Goal: Information Seeking & Learning: Learn about a topic

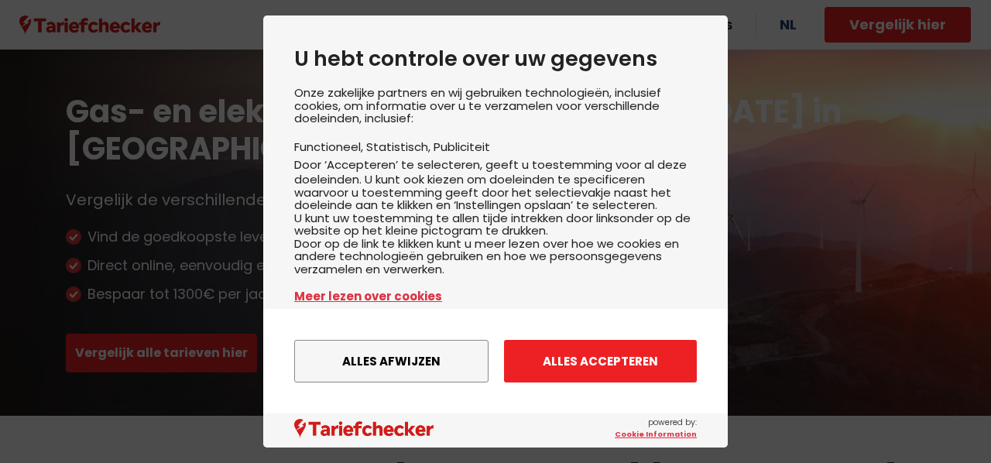
click at [590, 366] on button "Alles accepteren" at bounding box center [600, 361] width 193 height 43
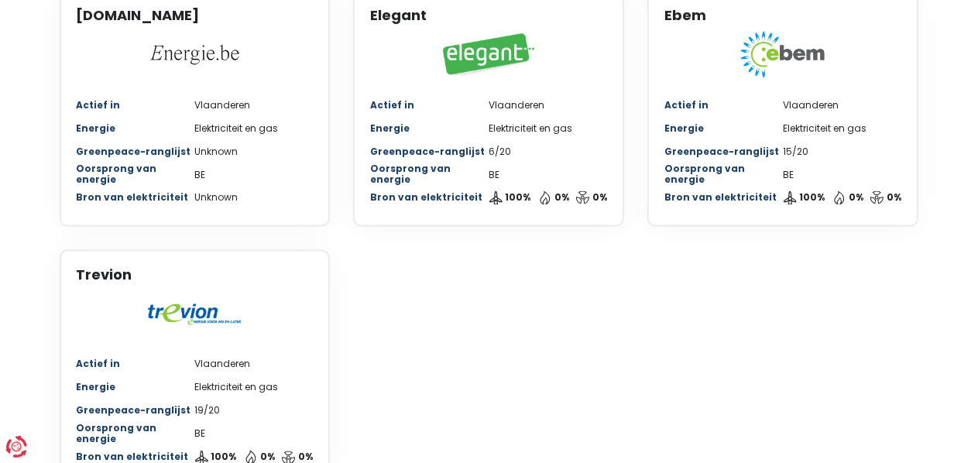
scroll to position [1305, 0]
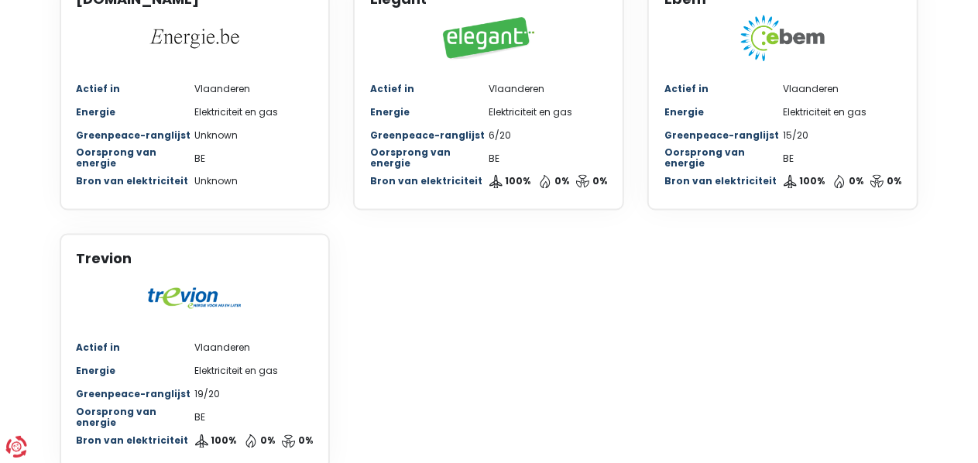
click at [197, 275] on div at bounding box center [195, 298] width 237 height 46
click at [88, 251] on div "Trevion" at bounding box center [195, 286] width 237 height 71
click at [91, 251] on div "Trevion" at bounding box center [195, 259] width 237 height 17
click at [191, 383] on div "Greenpeace-ranglijst 19/20" at bounding box center [195, 394] width 237 height 23
click at [214, 360] on div "Energie Elektriciteit en gas" at bounding box center [195, 371] width 237 height 23
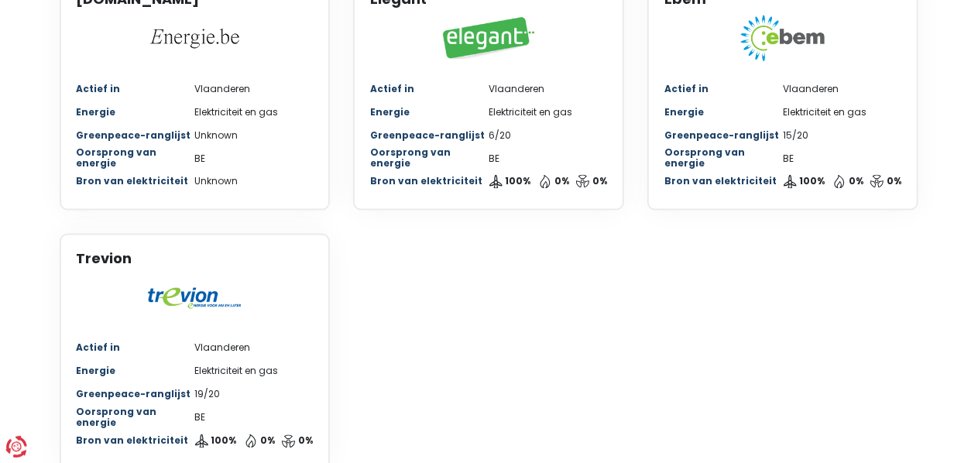
click at [214, 360] on div "Energie Elektriciteit en gas" at bounding box center [195, 371] width 237 height 23
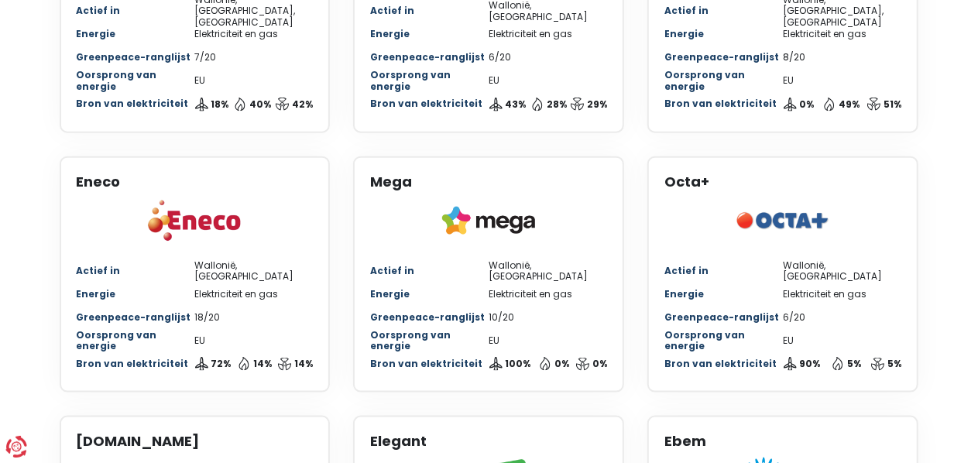
scroll to position [862, 0]
